Goal: Book appointment/travel/reservation

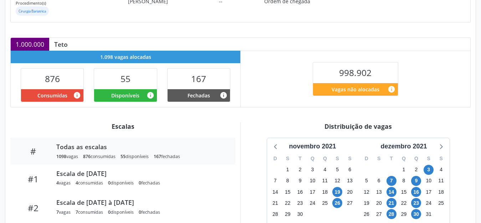
scroll to position [125, 0]
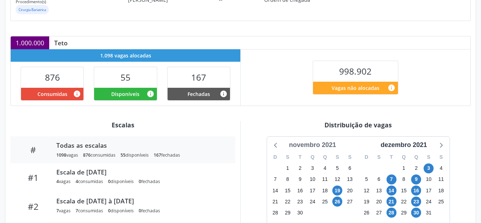
click at [298, 147] on div "novembro 2021" at bounding box center [312, 145] width 53 height 10
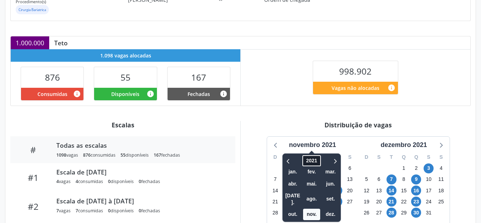
click at [313, 159] on span "2021" at bounding box center [312, 160] width 18 height 11
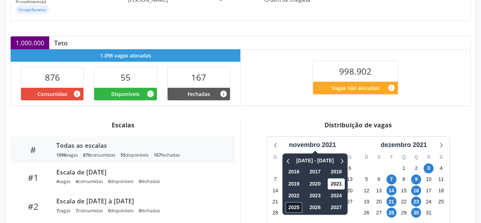
click at [290, 207] on span "2025" at bounding box center [294, 207] width 17 height 11
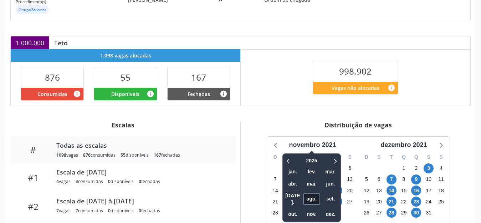
click at [314, 195] on span "ago." at bounding box center [311, 198] width 17 height 11
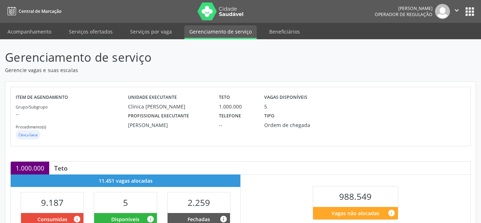
scroll to position [154, 0]
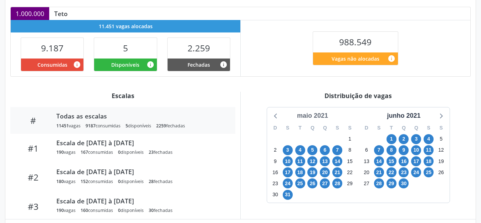
click at [310, 116] on div "maio 2021" at bounding box center [312, 116] width 37 height 10
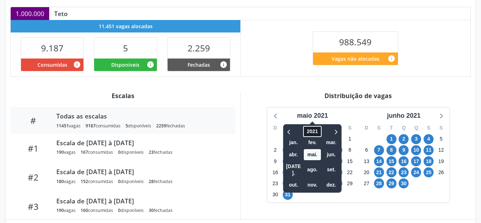
click at [312, 132] on span "2021" at bounding box center [312, 131] width 18 height 11
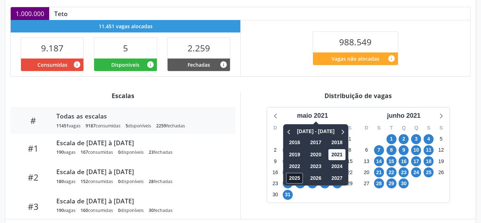
click at [291, 178] on span "2025" at bounding box center [294, 178] width 17 height 11
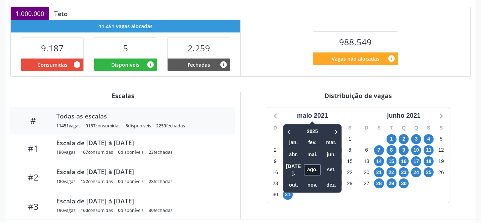
click at [313, 165] on span "ago." at bounding box center [312, 169] width 17 height 11
click at [313, 165] on div "maio 2021 2025 jan. fev. mar. abr. mai. jun. jul. ago. set. out. nov. dez. D S …" at bounding box center [358, 154] width 183 height 95
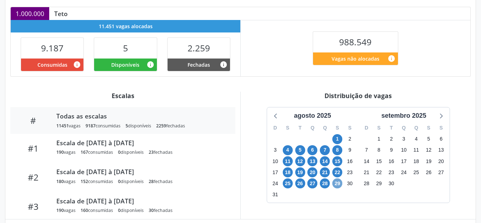
click at [338, 183] on span "29" at bounding box center [337, 183] width 10 height 10
click at [323, 185] on span "28" at bounding box center [325, 183] width 10 height 10
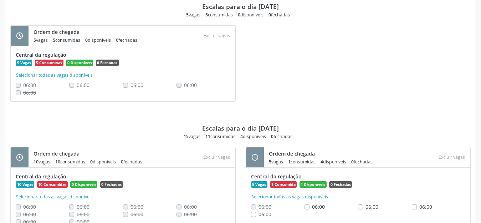
scroll to position [399, 0]
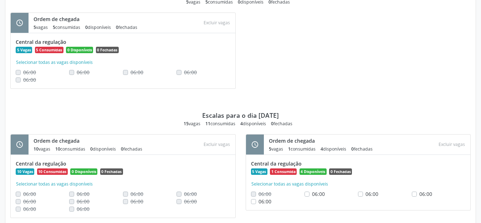
click at [175, 30] on div "Ordem de chegada 5 vagas 5 consumidas 0 disponíveis 0 fechadas Atenção × Tem ce…" at bounding box center [132, 23] width 207 height 20
